Goal: Information Seeking & Learning: Learn about a topic

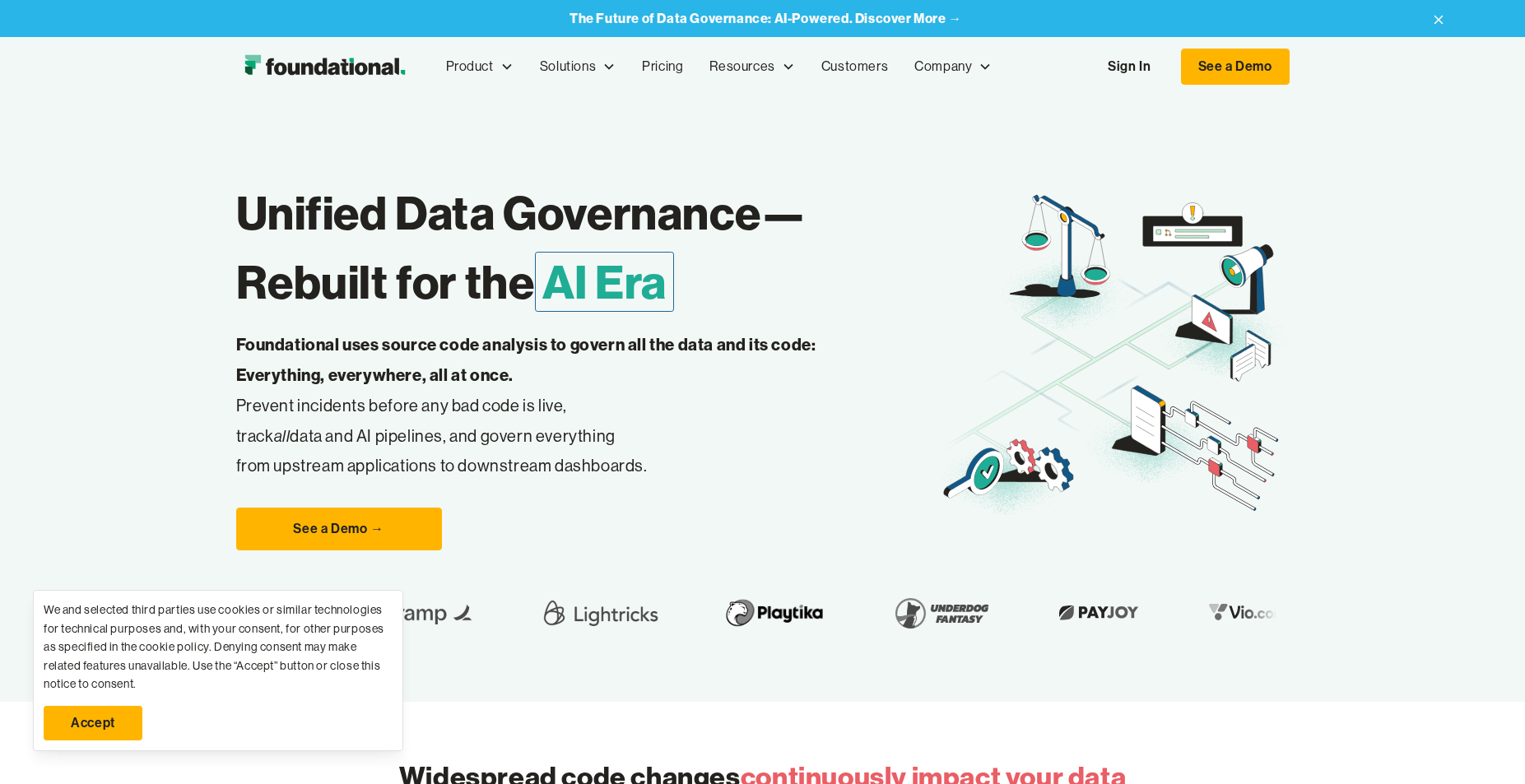
click at [104, 730] on link "Accept" at bounding box center [94, 722] width 99 height 35
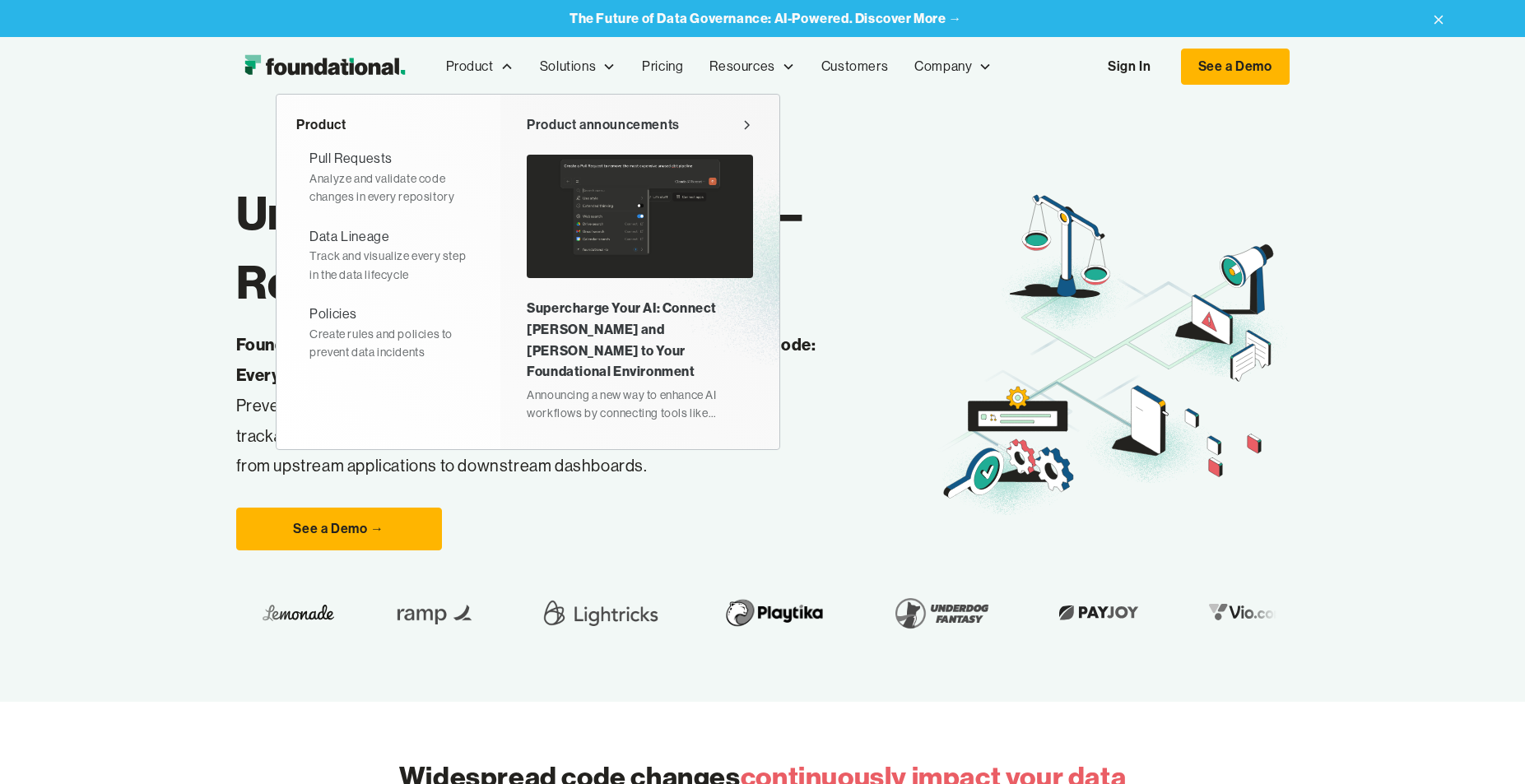
click at [600, 124] on div "Product announcements" at bounding box center [603, 124] width 153 height 21
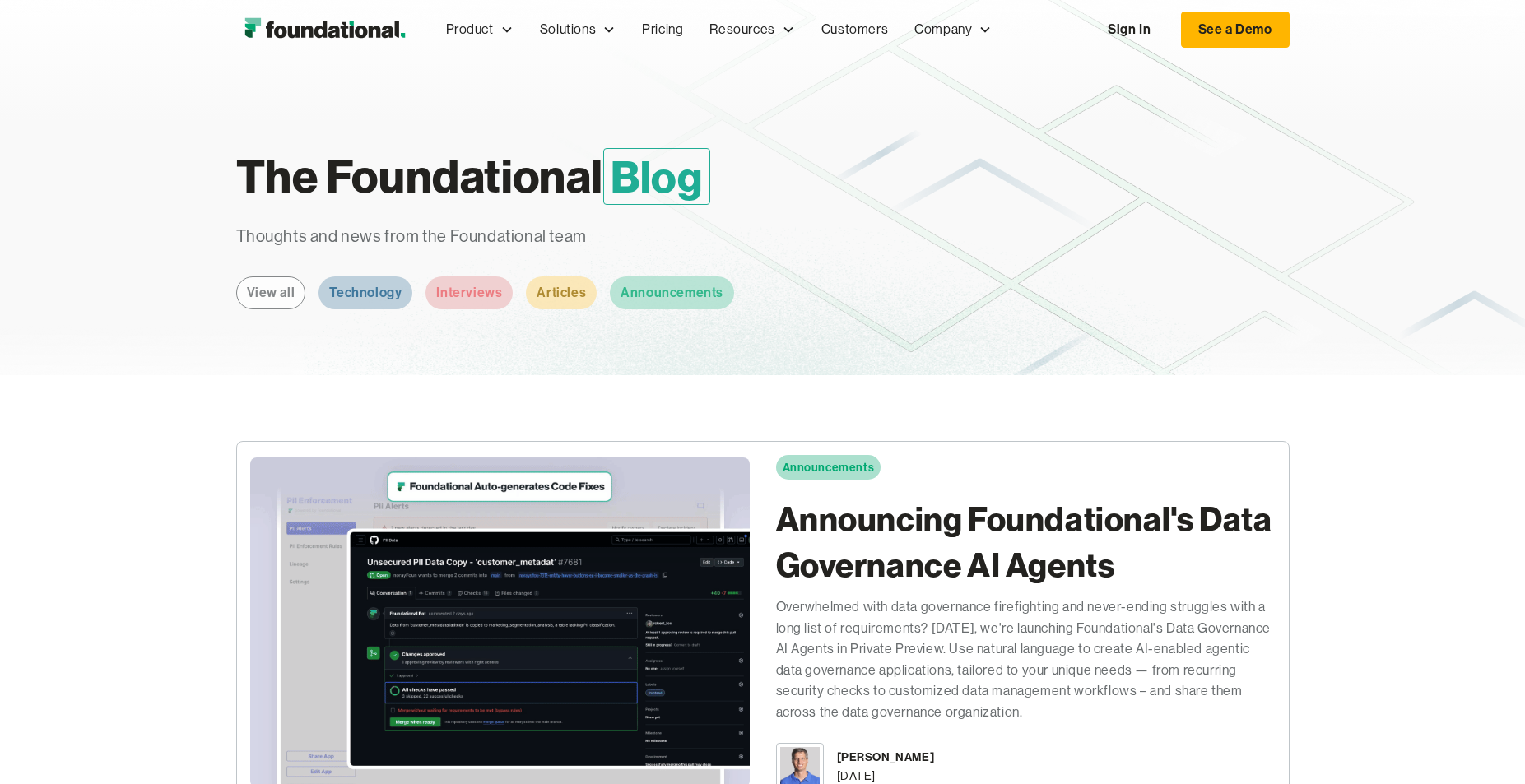
click at [335, 21] on img "home" at bounding box center [324, 29] width 177 height 33
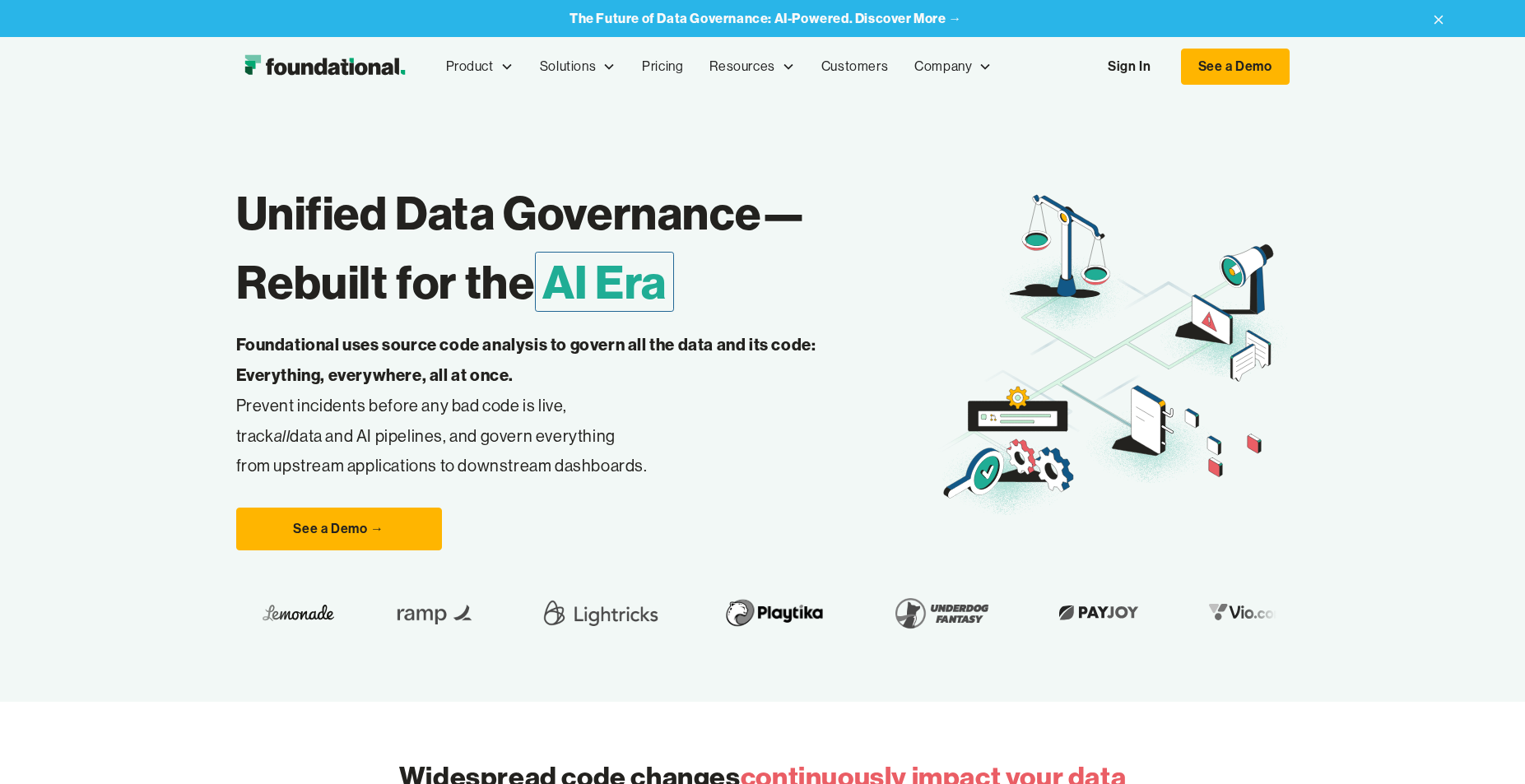
click at [938, 17] on strong "The Future of Data Governance: AI-Powered. Discover More →" at bounding box center [766, 19] width 393 height 17
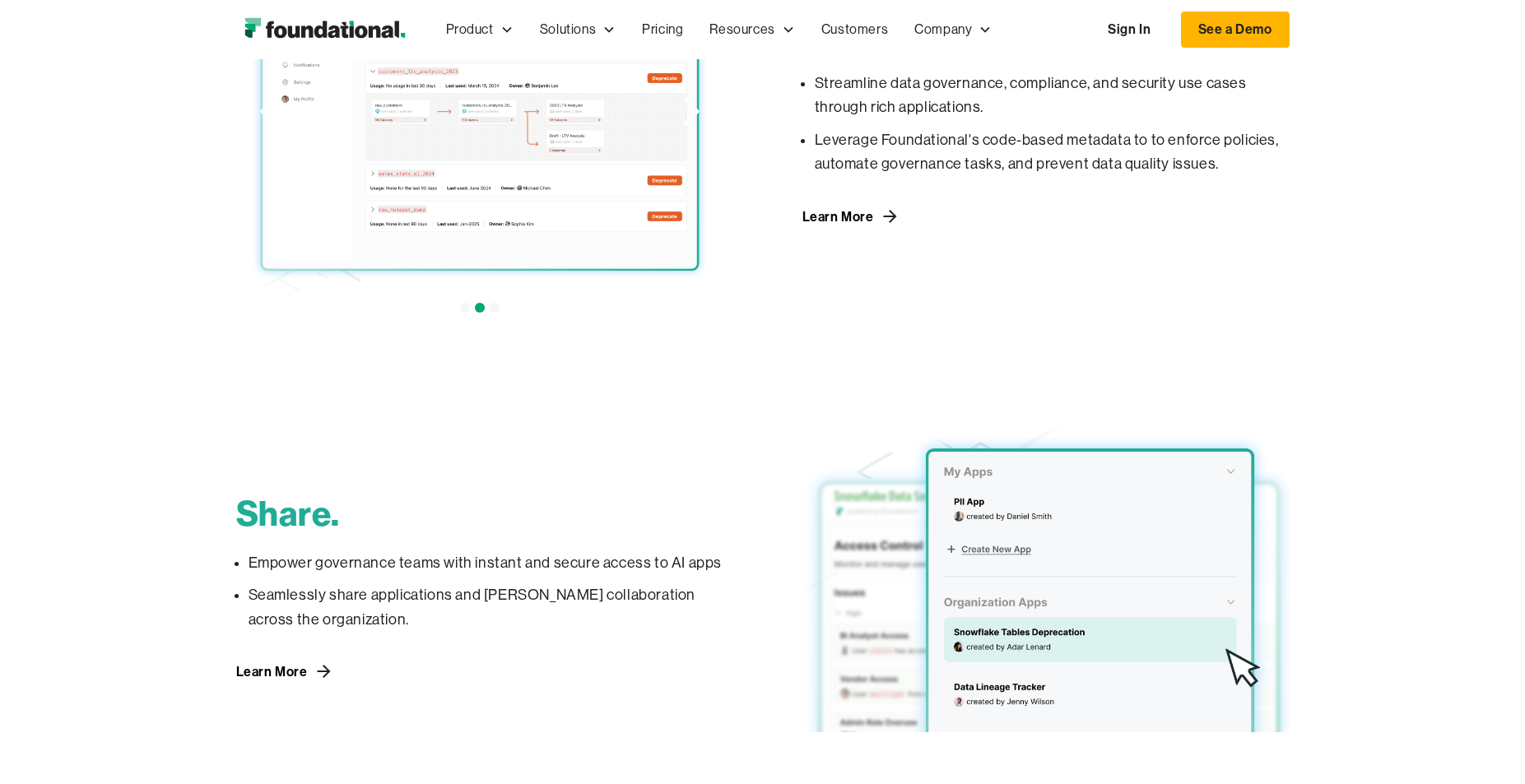
scroll to position [1277, 0]
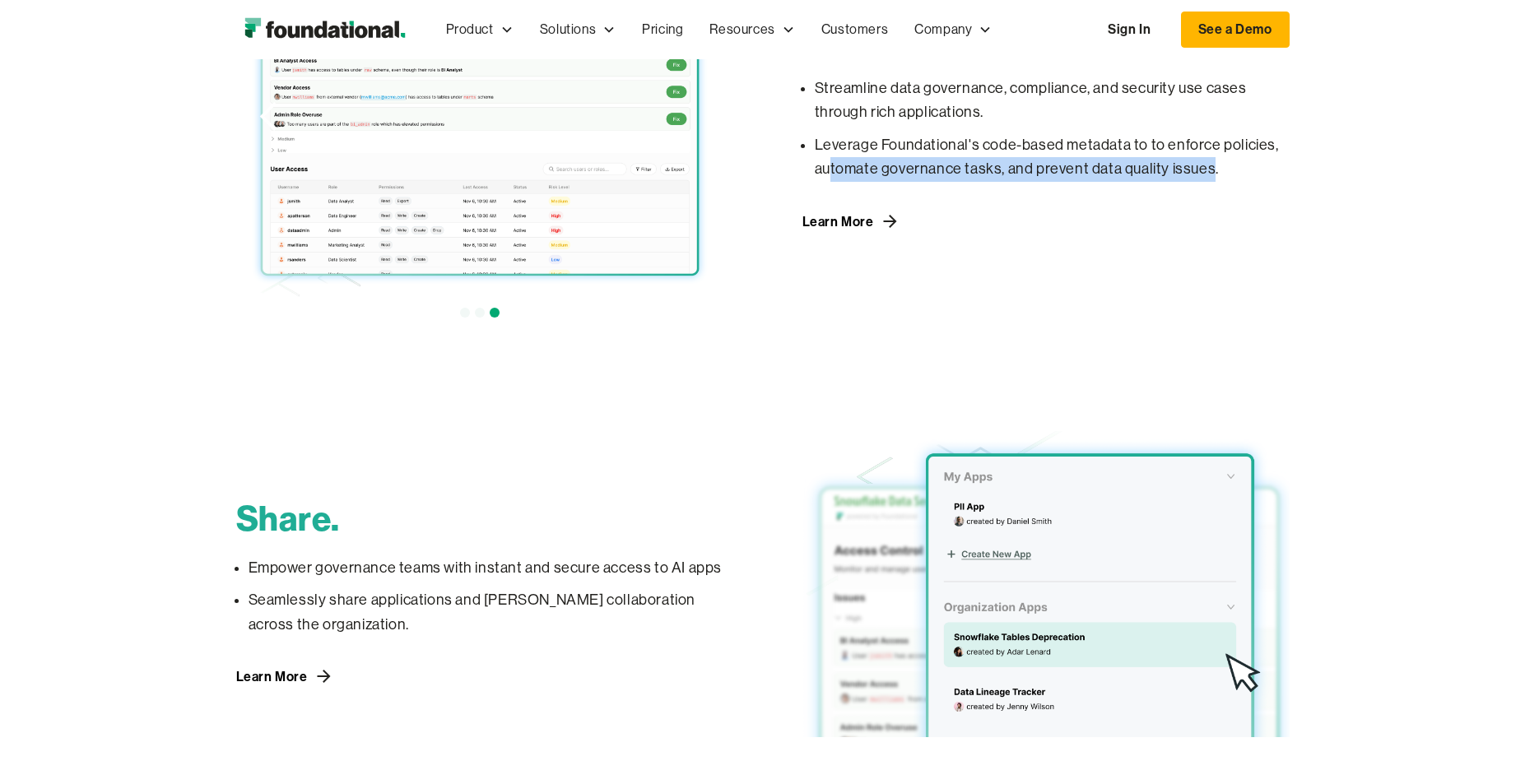
drag, startPoint x: 831, startPoint y: 168, endPoint x: 1192, endPoint y: 174, distance: 361.0
click at [1209, 177] on p "Leverage Foundational's code-based metadata to to enforce policies, automate go…" at bounding box center [1052, 158] width 475 height 49
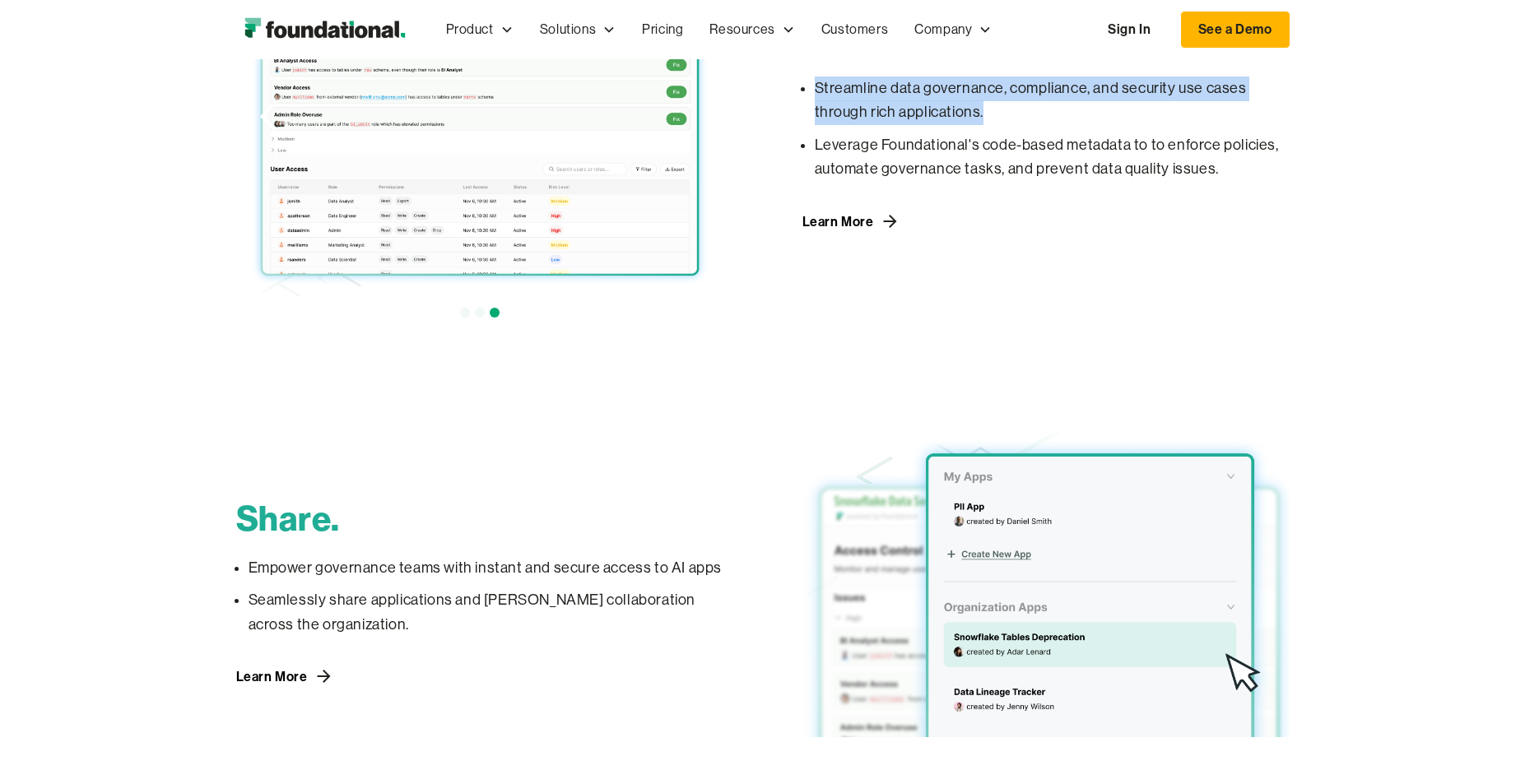
drag, startPoint x: 821, startPoint y: 93, endPoint x: 1020, endPoint y: 192, distance: 222.3
click at [1014, 118] on p "Streamline data governance, compliance, and security use cases through rich app…" at bounding box center [1052, 101] width 475 height 49
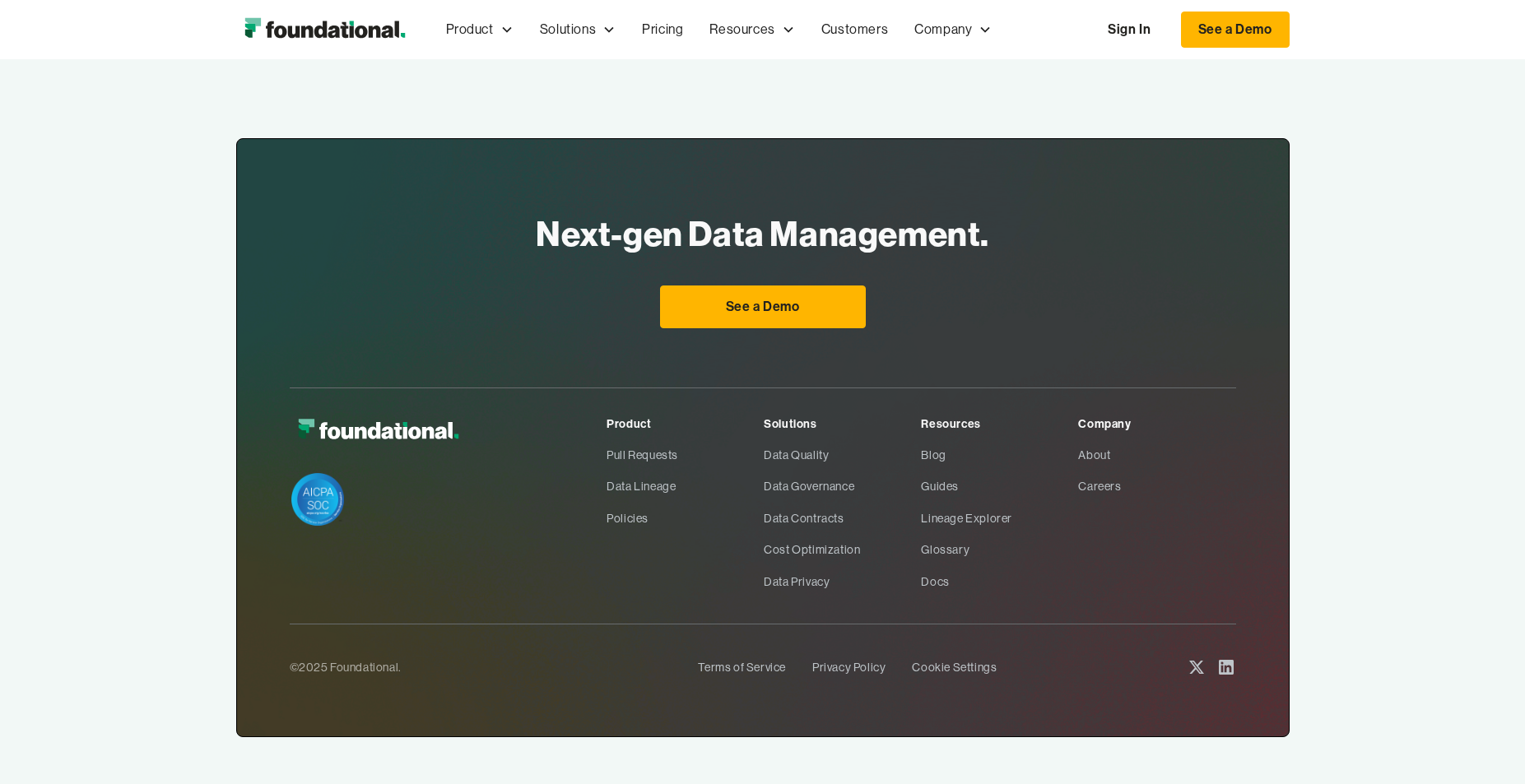
scroll to position [2037, 0]
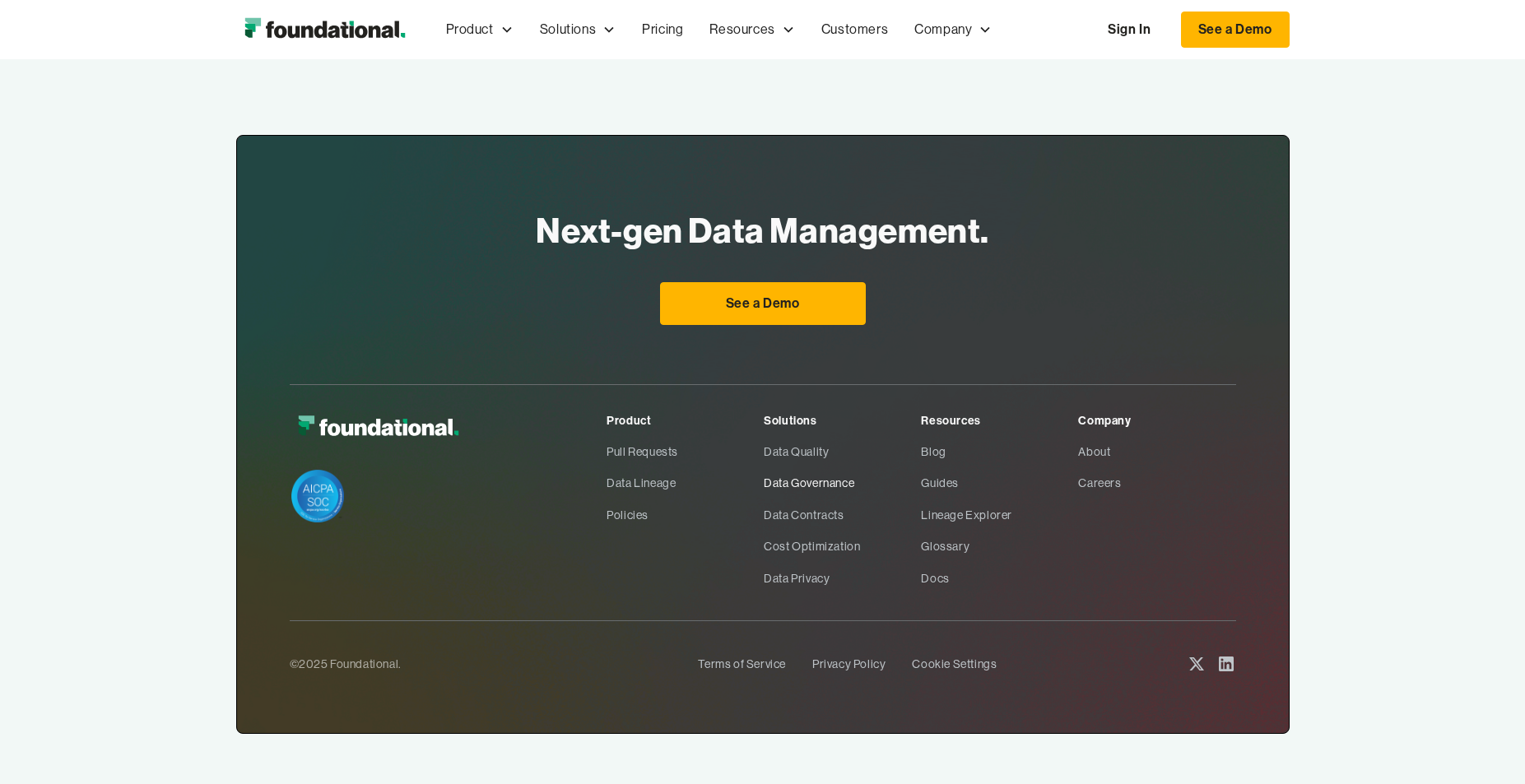
click at [789, 478] on link "Data Governance" at bounding box center [842, 482] width 157 height 31
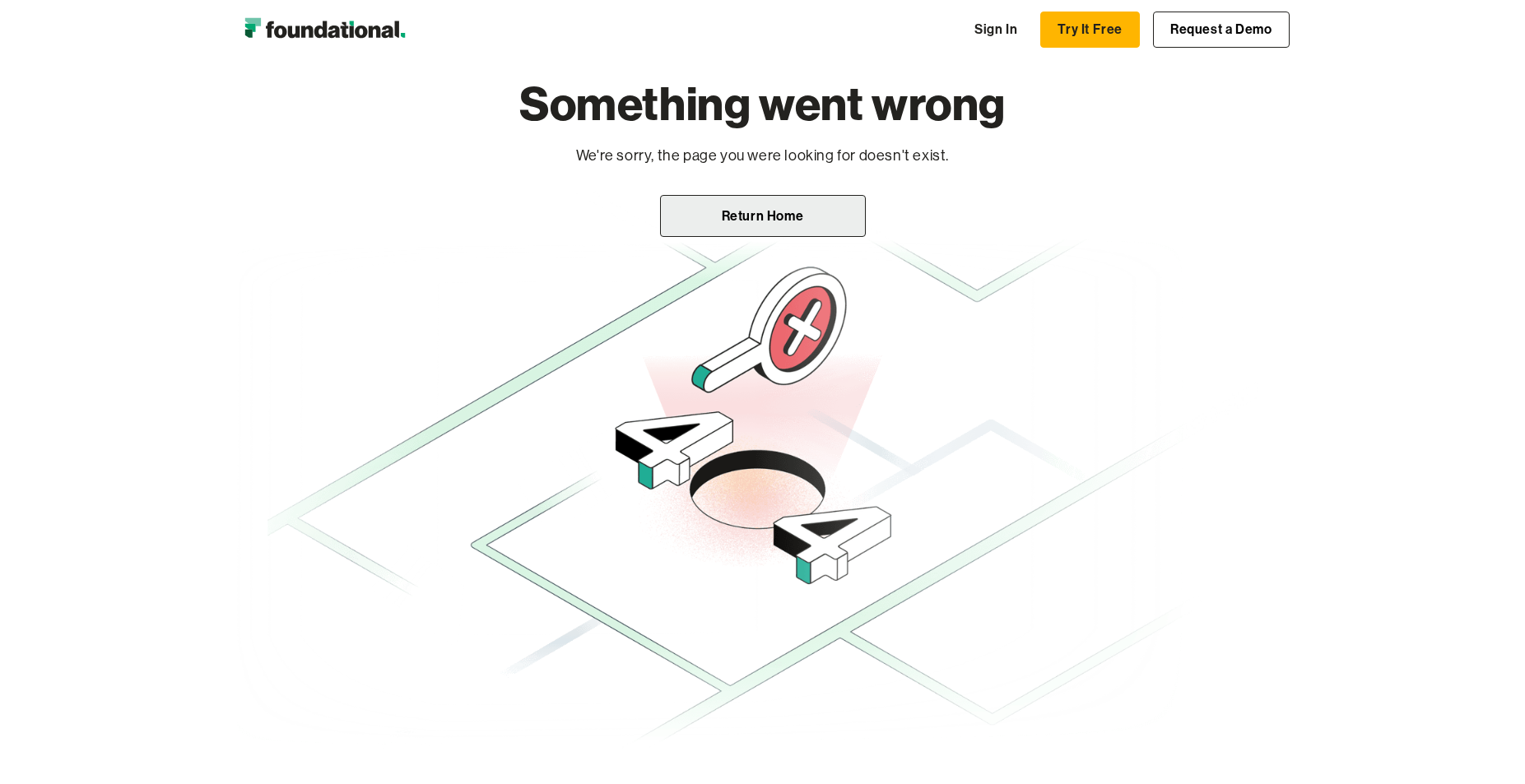
click at [732, 223] on link "Return Home" at bounding box center [763, 217] width 206 height 43
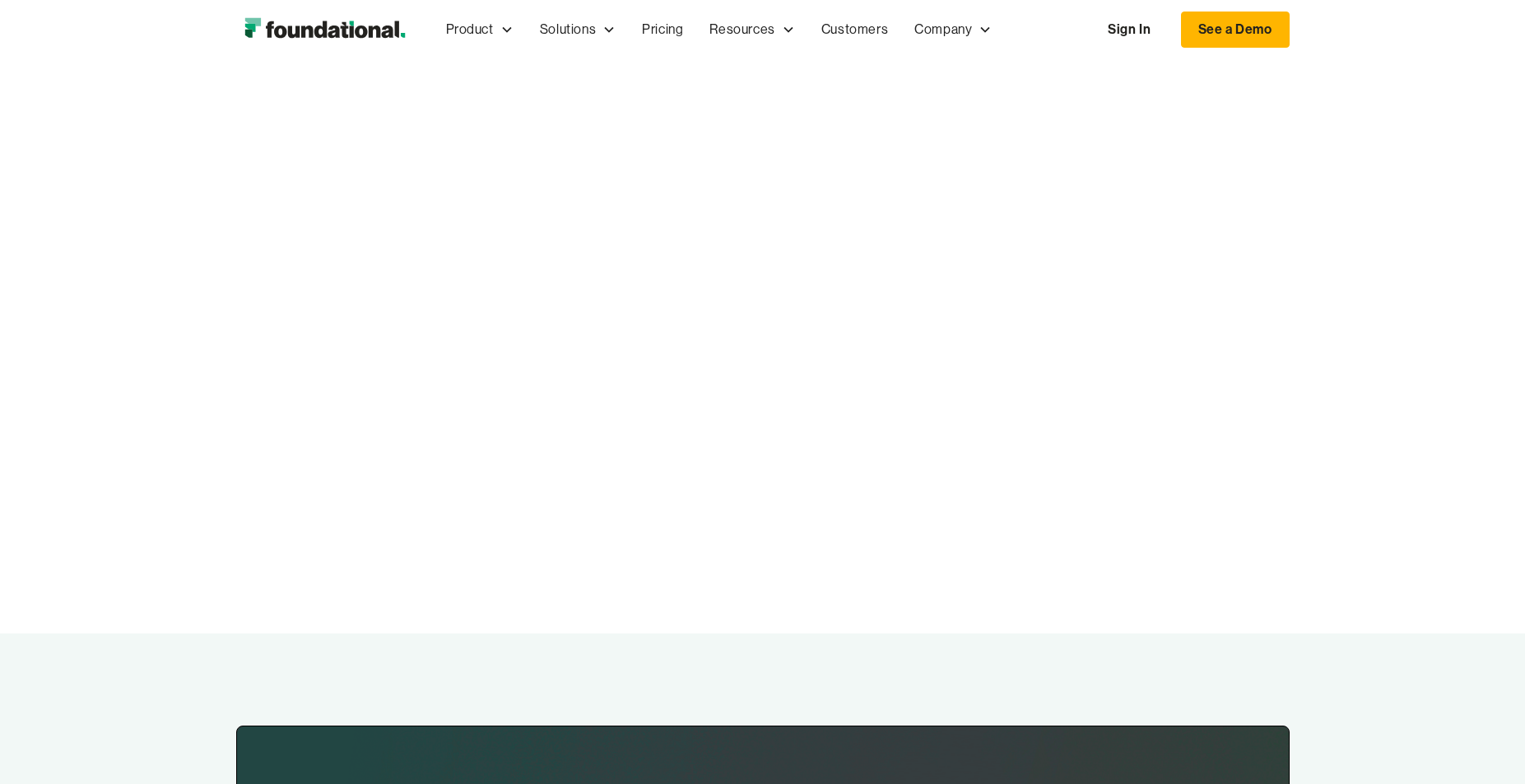
scroll to position [5419, 0]
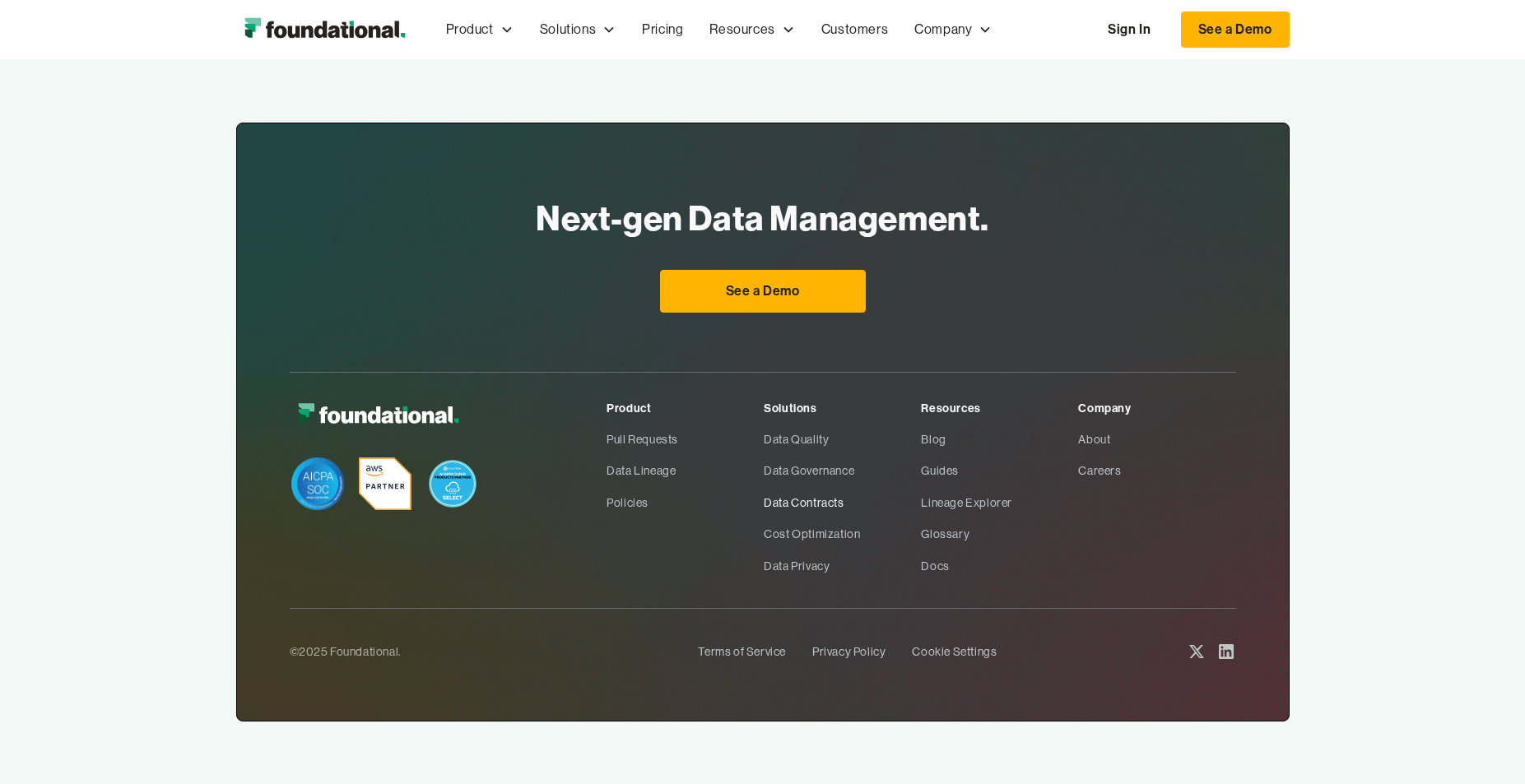
click at [791, 500] on link "Data Contracts" at bounding box center [842, 502] width 157 height 31
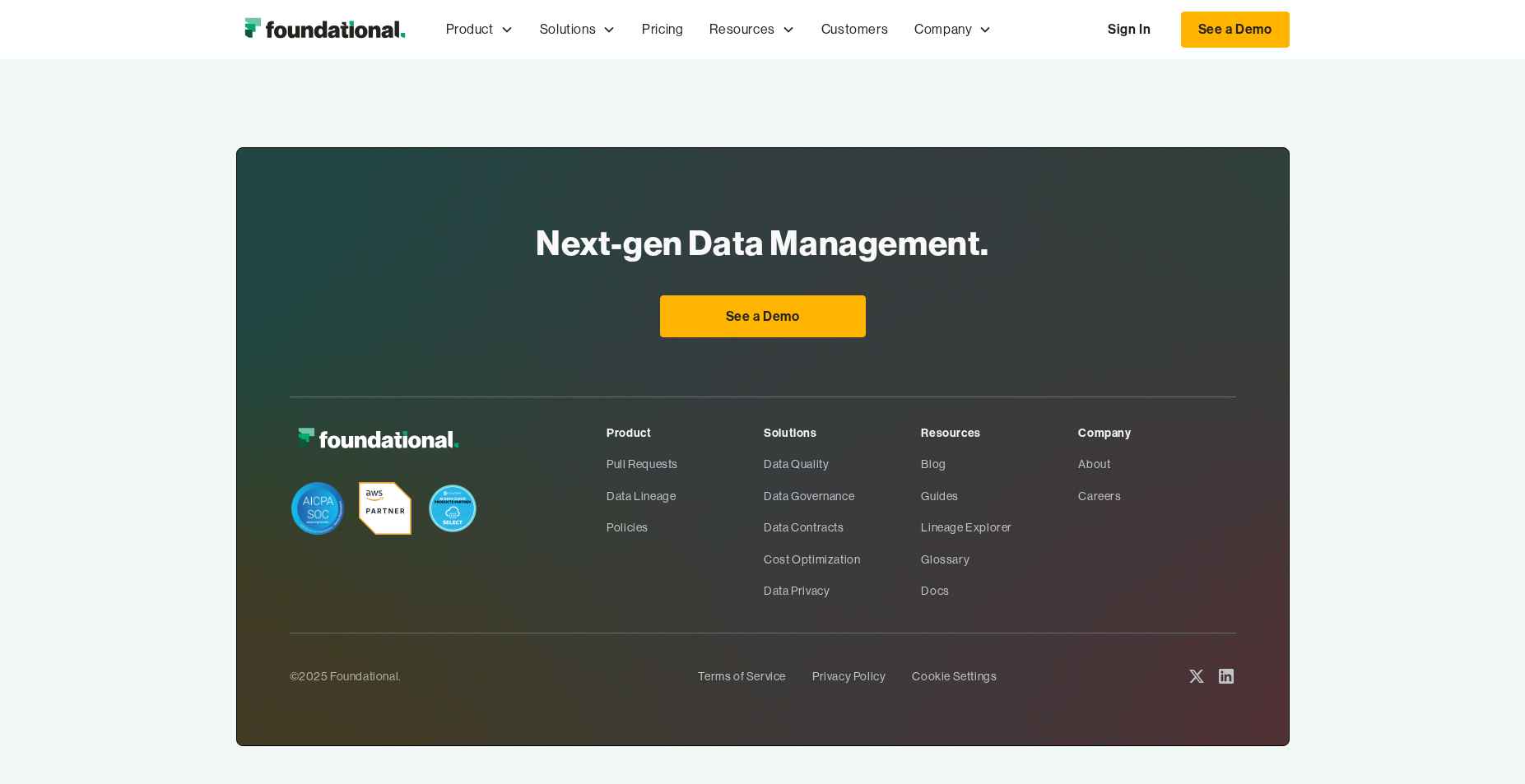
scroll to position [2337, 0]
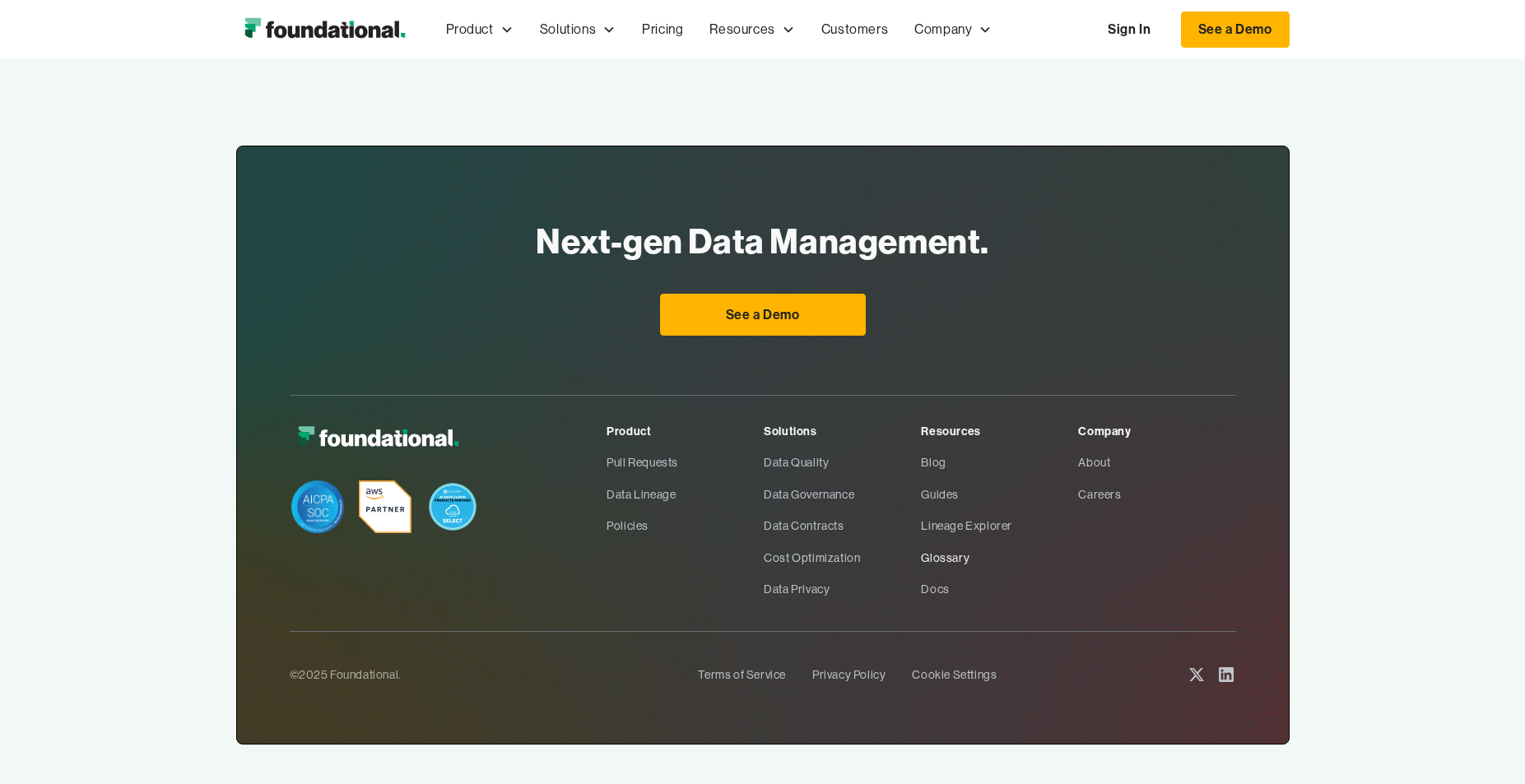
click at [951, 553] on link "Glossary" at bounding box center [1000, 557] width 157 height 31
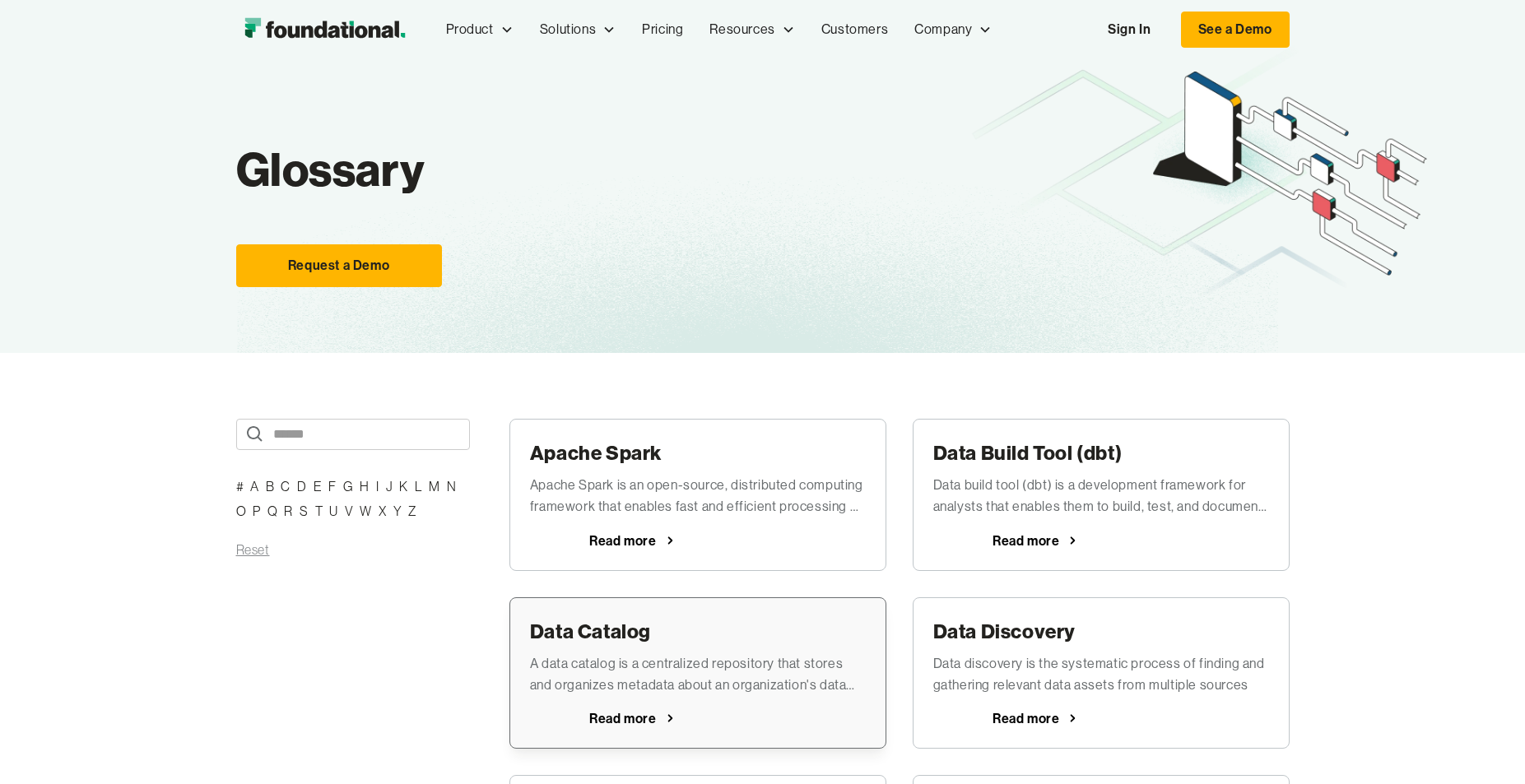
scroll to position [7, 0]
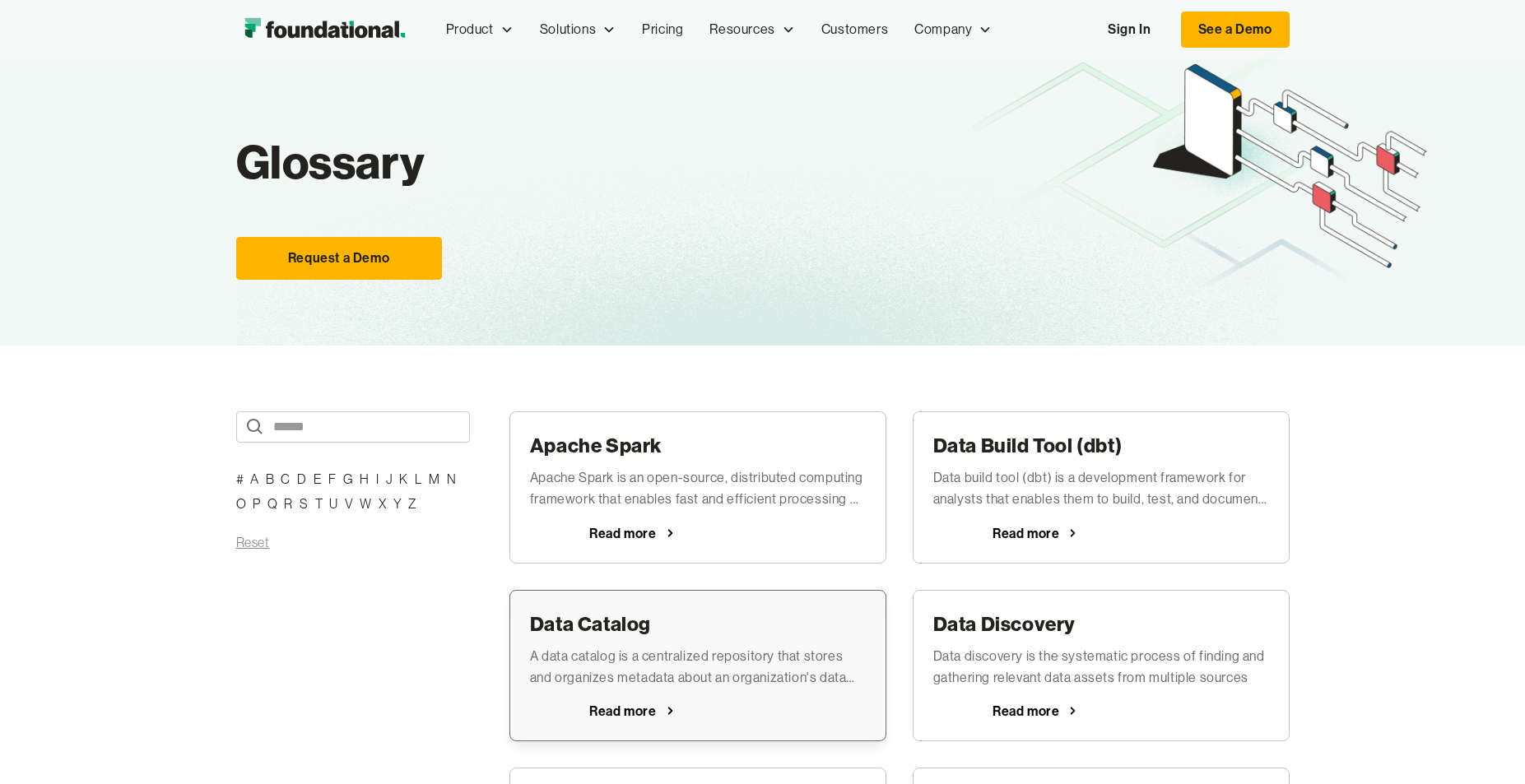
click at [635, 711] on div "Read more" at bounding box center [622, 710] width 66 height 13
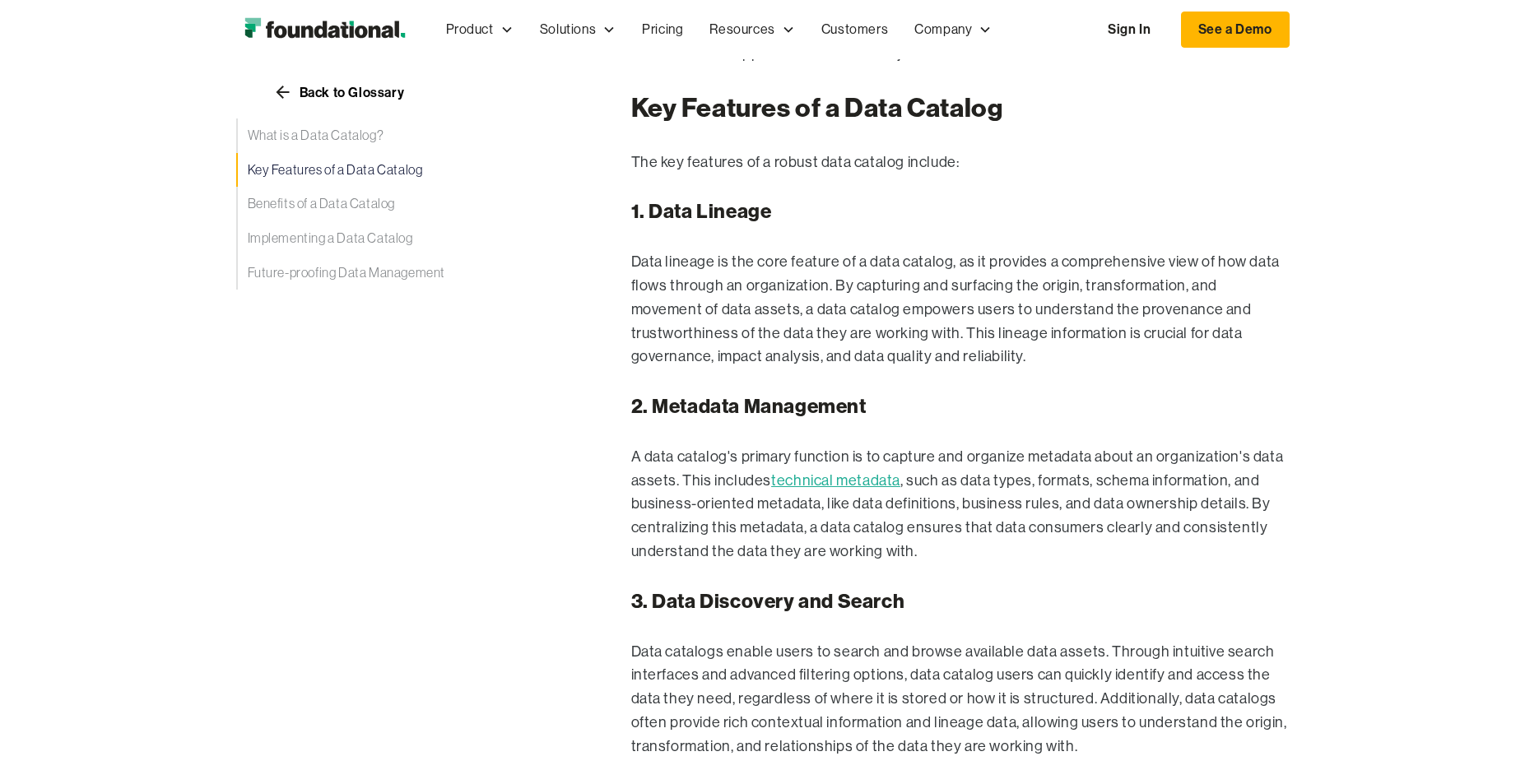
scroll to position [907, 0]
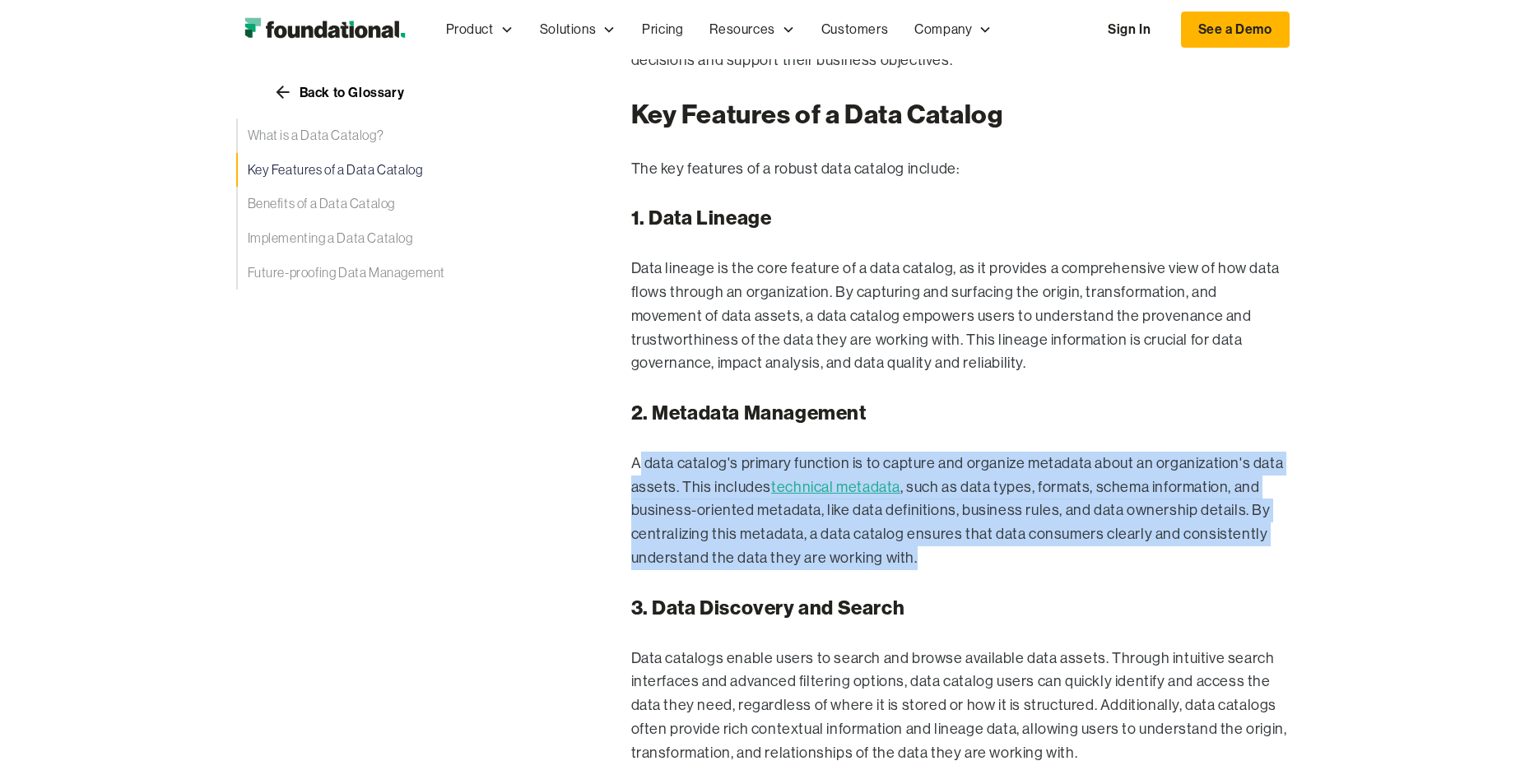
drag, startPoint x: 640, startPoint y: 443, endPoint x: 1000, endPoint y: 532, distance: 370.8
click at [1000, 532] on p "A data catalog's primary function is to capture and organize metadata about an …" at bounding box center [960, 510] width 658 height 119
click at [1032, 451] on p "A data catalog's primary function is to capture and organize metadata about an …" at bounding box center [960, 510] width 658 height 119
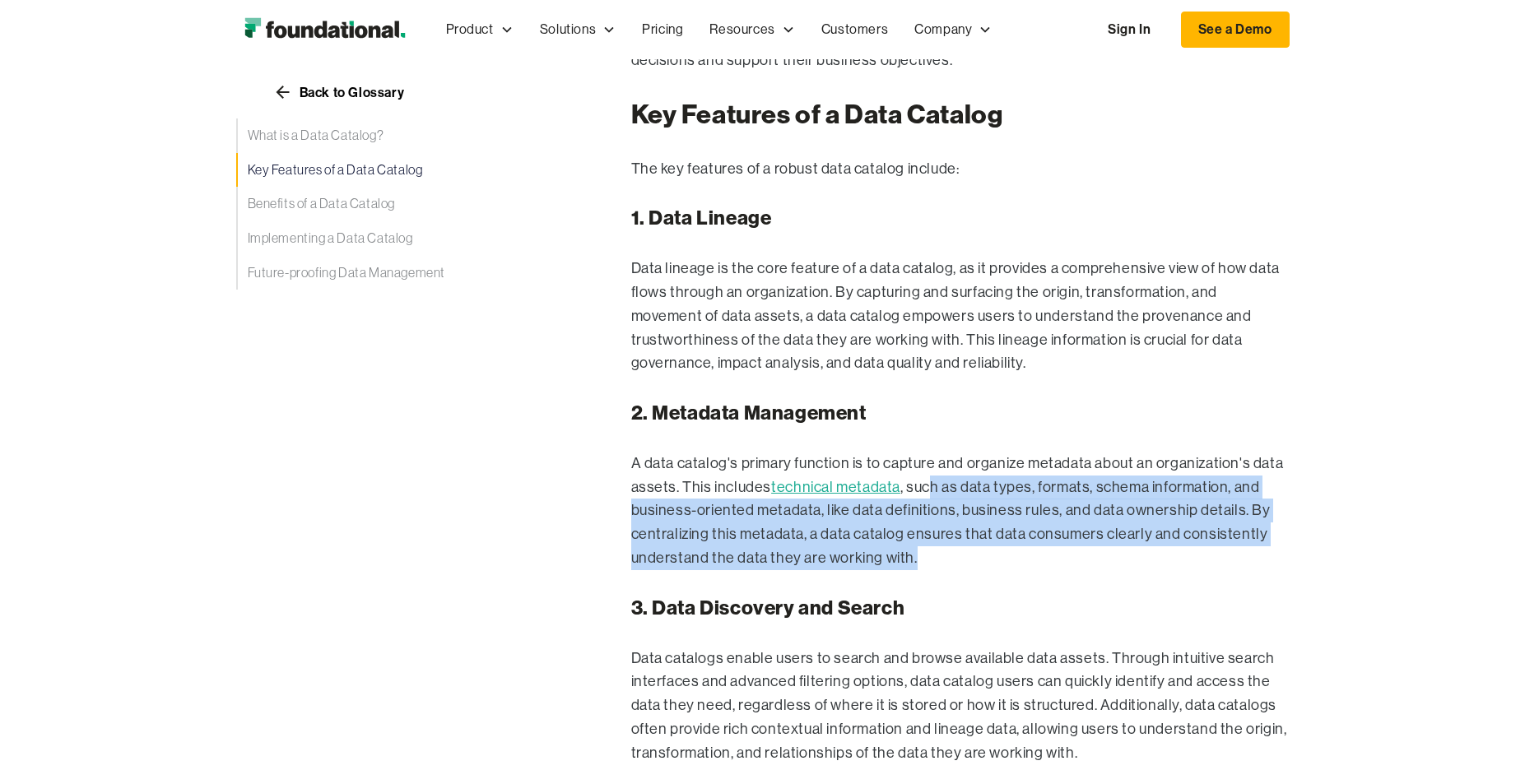
drag, startPoint x: 1021, startPoint y: 478, endPoint x: 1078, endPoint y: 525, distance: 73.9
click at [1078, 525] on p "A data catalog's primary function is to capture and organize metadata about an …" at bounding box center [960, 510] width 658 height 119
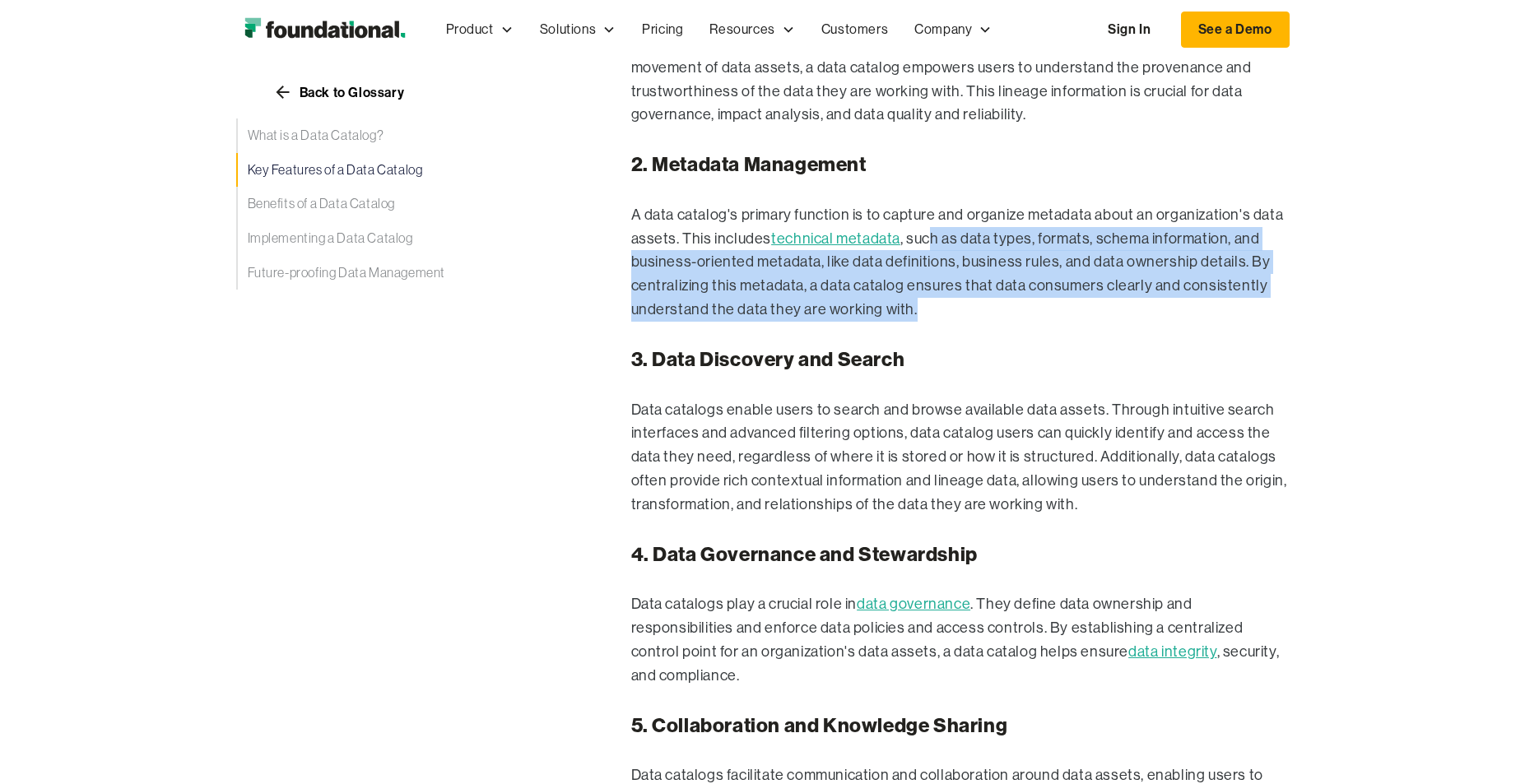
scroll to position [1158, 0]
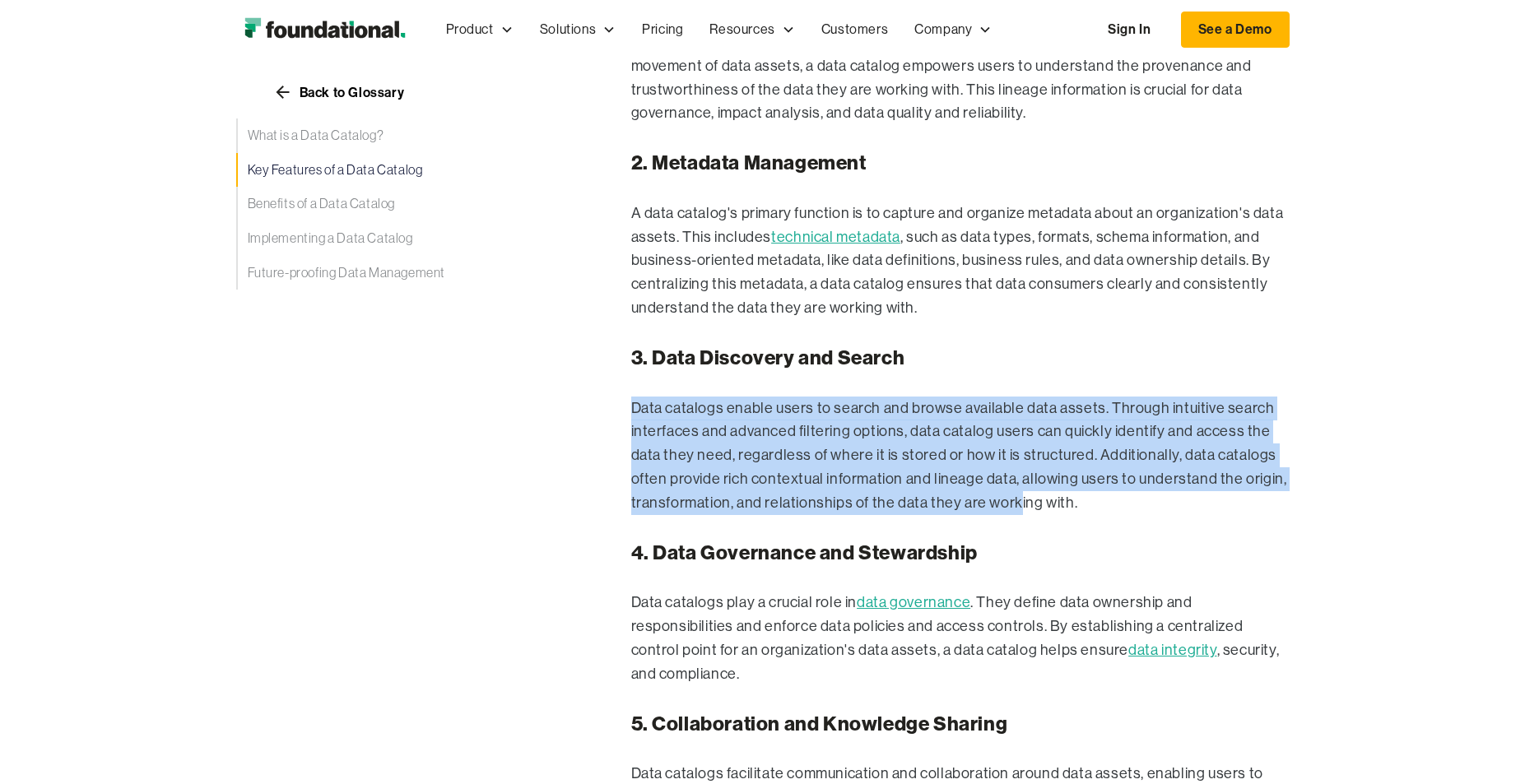
drag, startPoint x: 712, startPoint y: 402, endPoint x: 1014, endPoint y: 468, distance: 309.1
click at [1014, 468] on p "Data catalogs enable users to search and browse available data assets. Through …" at bounding box center [960, 455] width 658 height 119
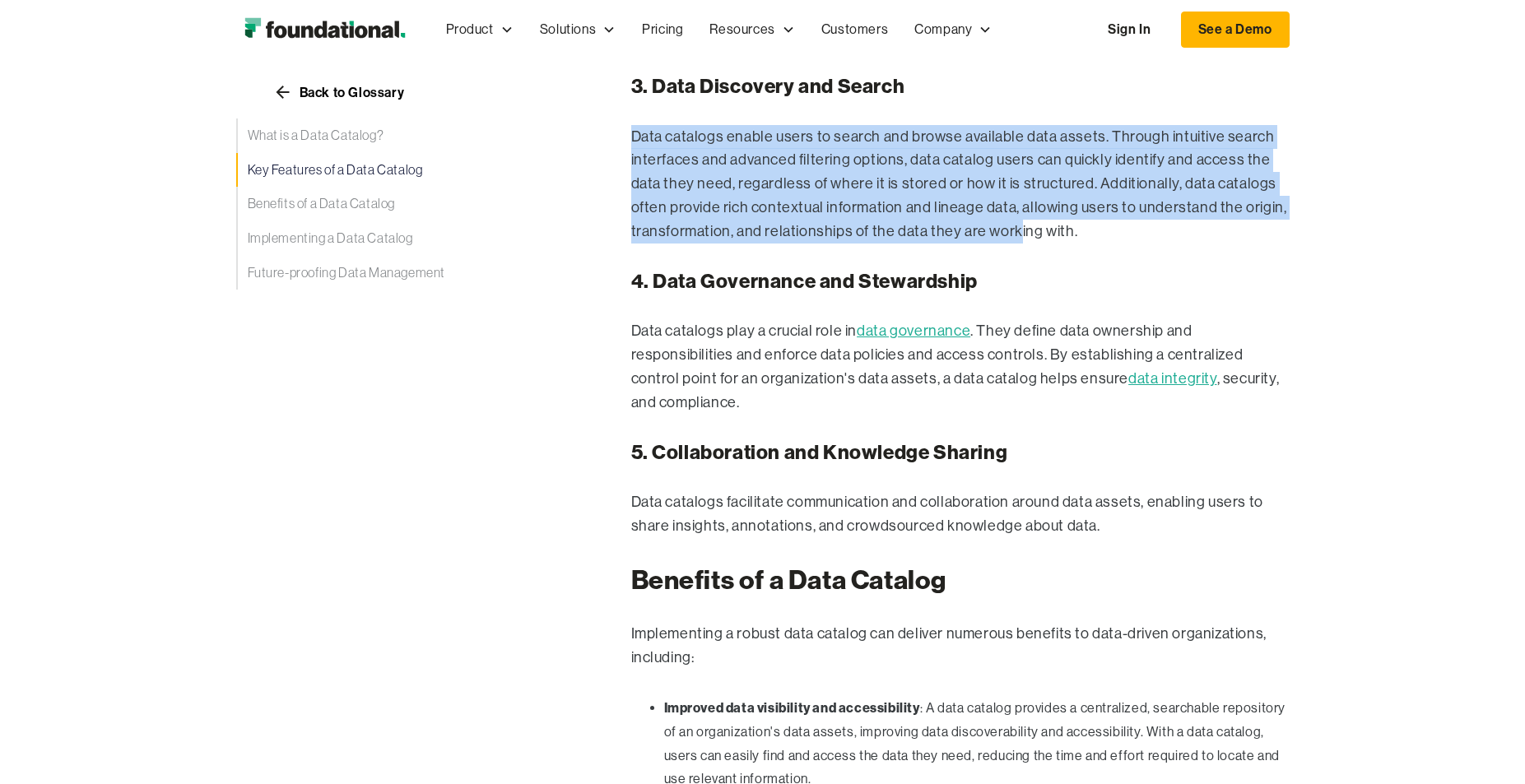
scroll to position [1461, 0]
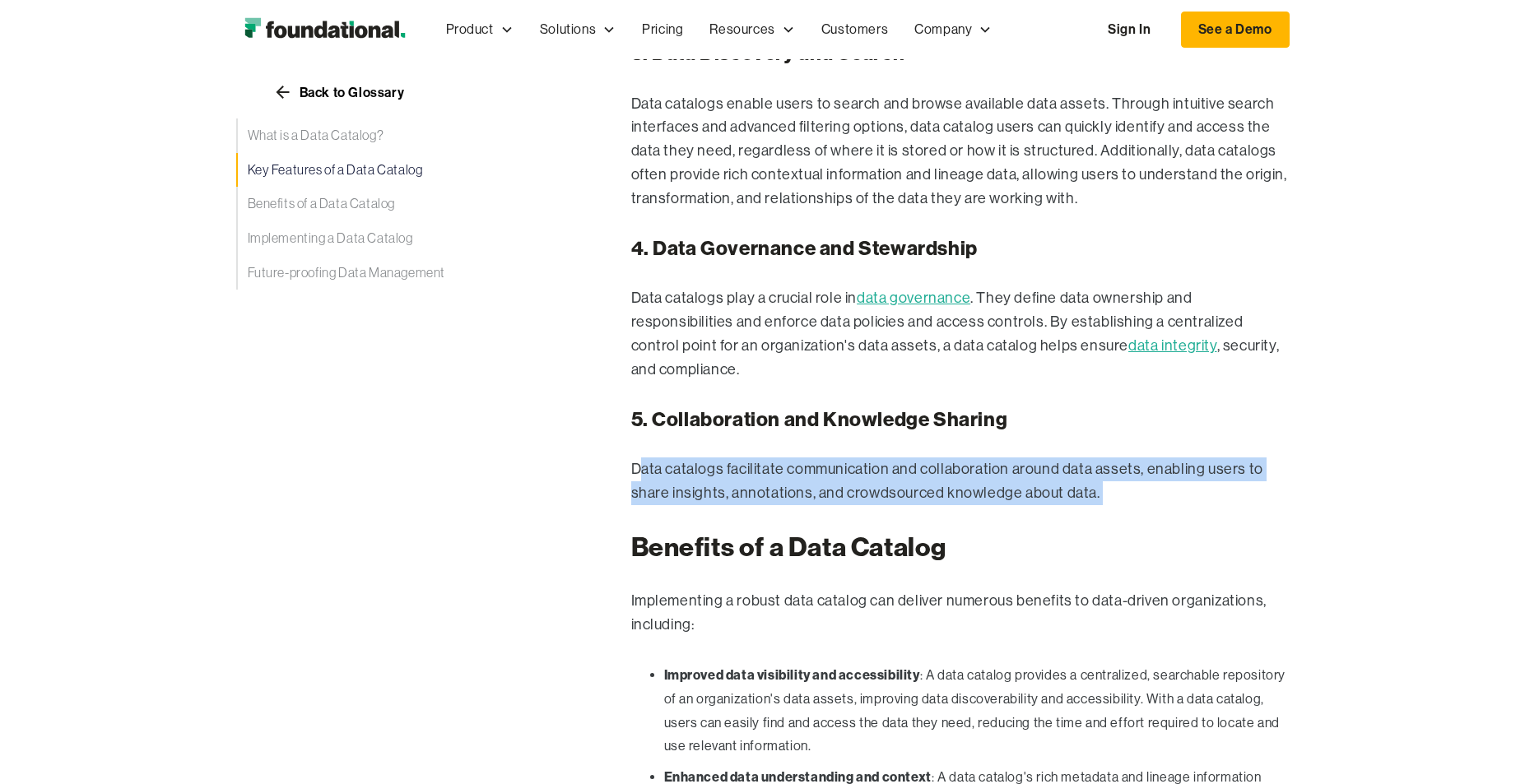
drag, startPoint x: 638, startPoint y: 449, endPoint x: 1317, endPoint y: 493, distance: 680.4
click at [1322, 493] on div "Back to Glossary What is a Data Catalog? Key Features of a Data Catalog Benefit…" at bounding box center [762, 624] width 1525 height 3424
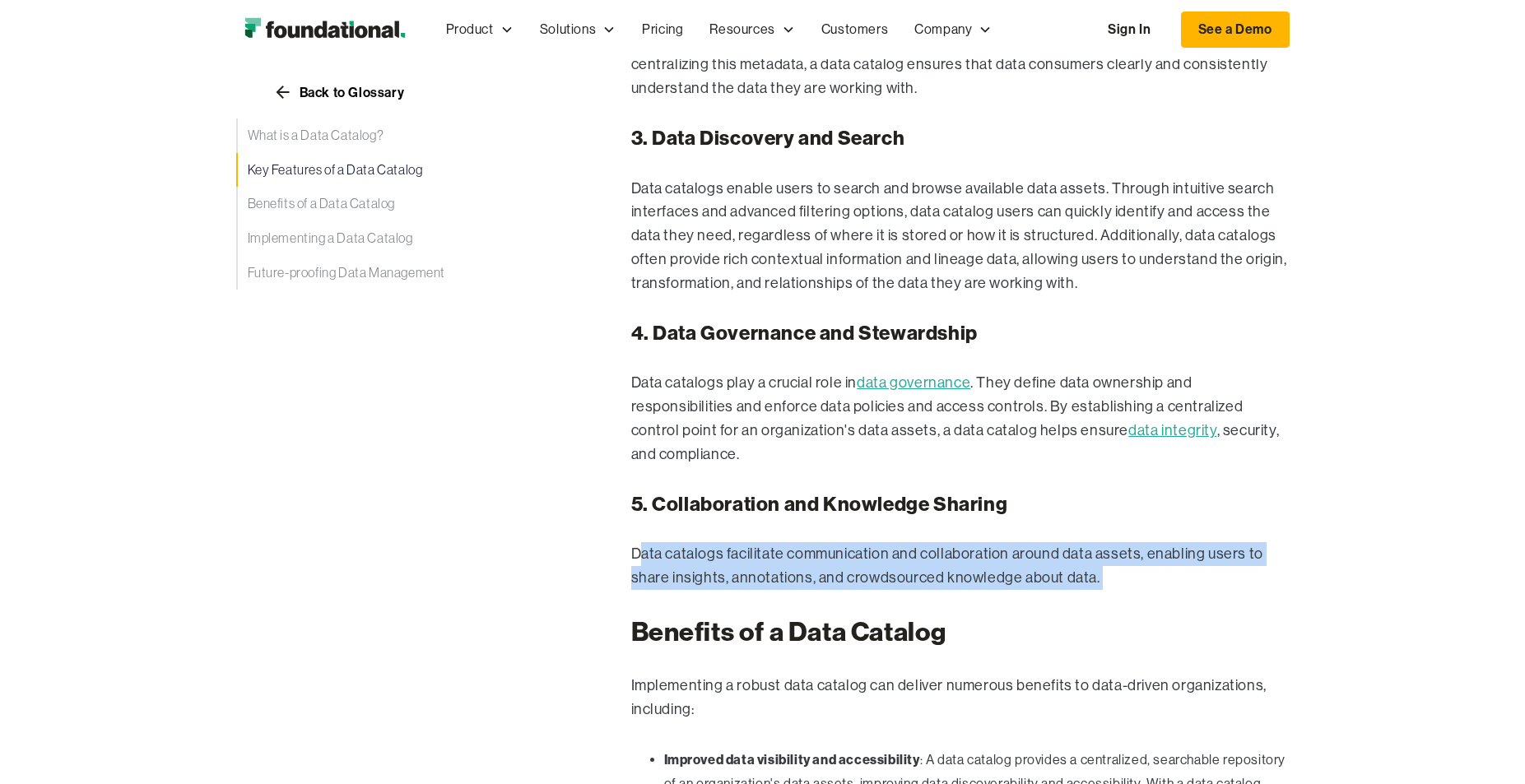
scroll to position [1376, 0]
click at [367, 238] on link "Implementing a Data Catalog" at bounding box center [401, 238] width 329 height 35
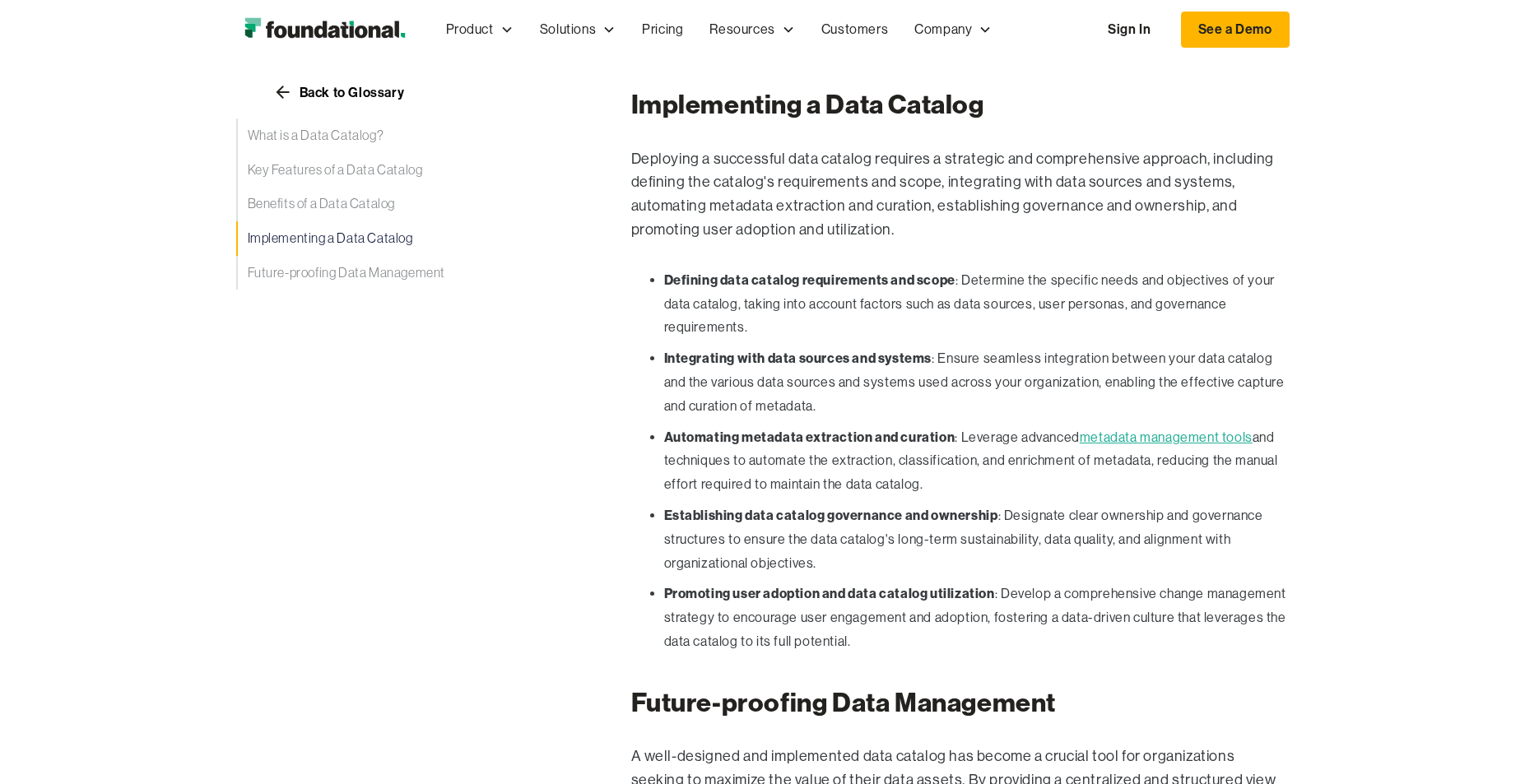
scroll to position [2551, 0]
